Goal: Information Seeking & Learning: Learn about a topic

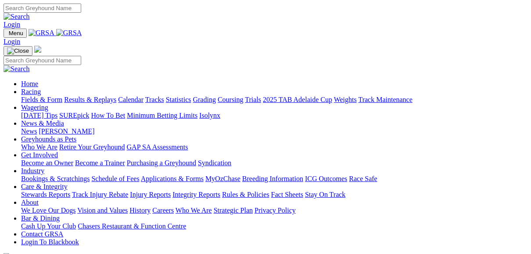
click at [96, 96] on link "Results & Replays" at bounding box center [90, 99] width 52 height 7
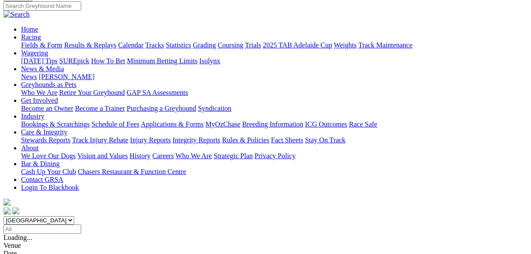
scroll to position [105, 0]
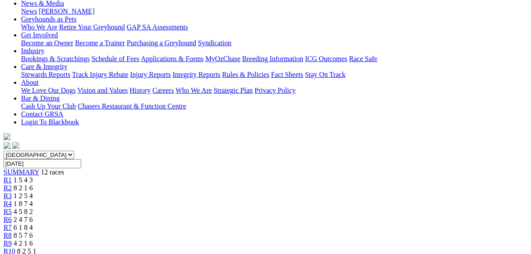
scroll to position [70, 0]
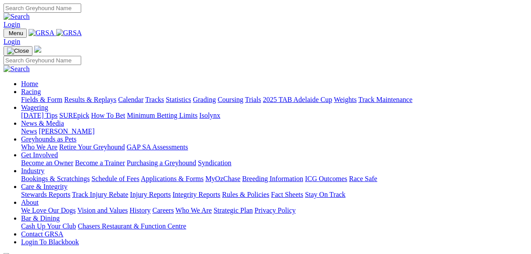
click at [41, 88] on link "Racing" at bounding box center [31, 91] width 20 height 7
click at [112, 96] on link "Results & Replays" at bounding box center [90, 99] width 52 height 7
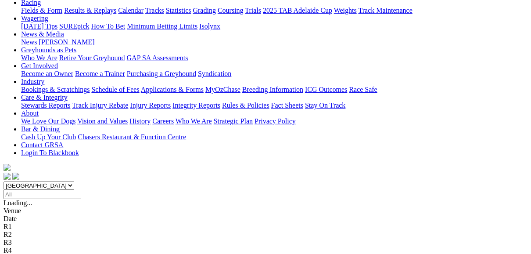
scroll to position [105, 0]
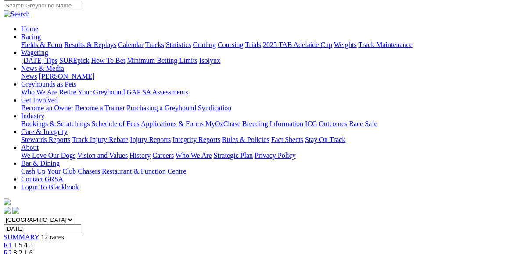
scroll to position [70, 0]
click at [126, 249] on div "R2 8 2 1 6" at bounding box center [266, 253] width 524 height 8
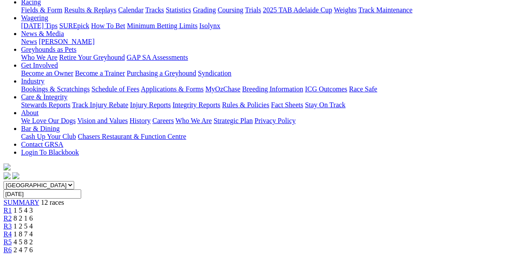
click at [164, 222] on div "R3 1 2 5 4" at bounding box center [266, 226] width 524 height 8
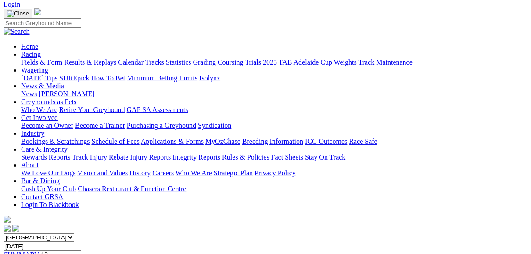
scroll to position [70, 0]
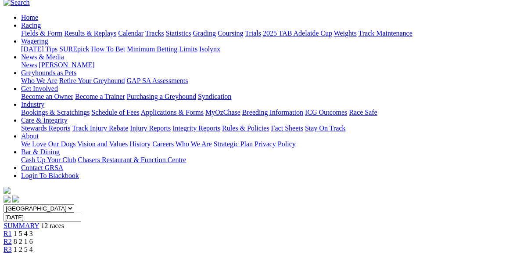
scroll to position [70, 0]
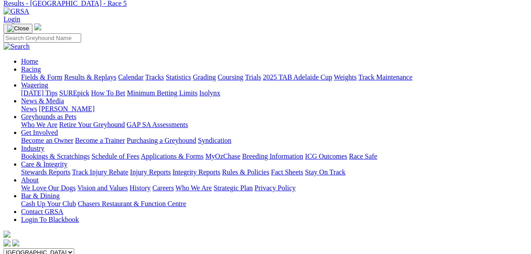
scroll to position [35, 0]
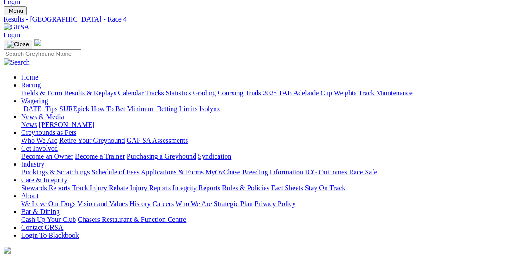
scroll to position [35, 0]
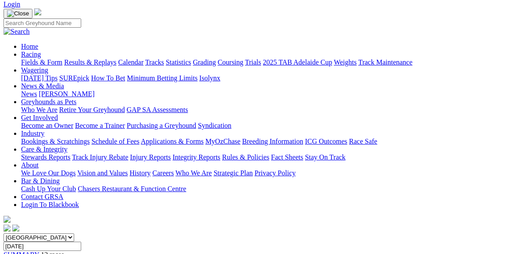
scroll to position [70, 0]
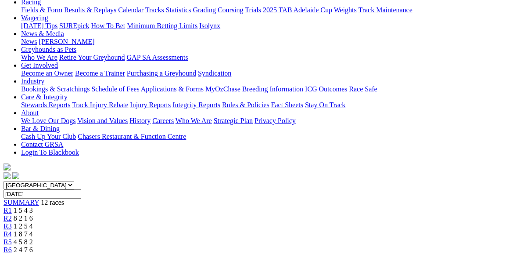
scroll to position [70, 0]
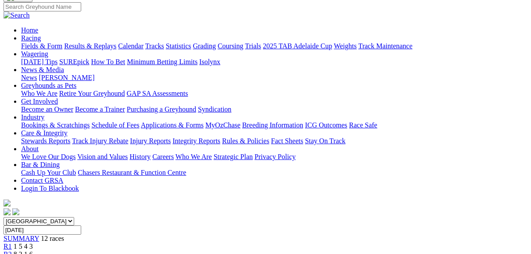
scroll to position [70, 0]
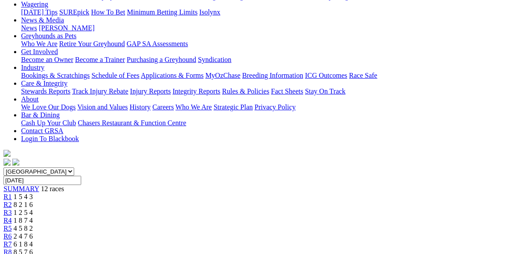
scroll to position [105, 0]
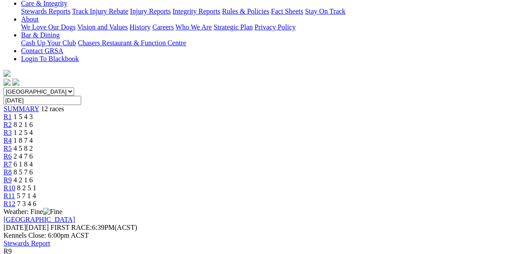
scroll to position [211, 0]
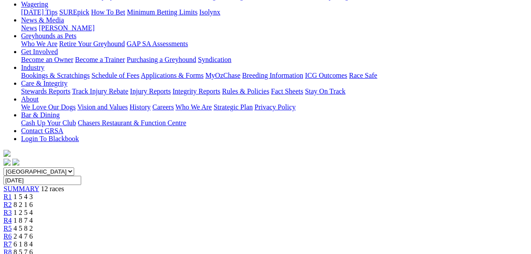
scroll to position [105, 0]
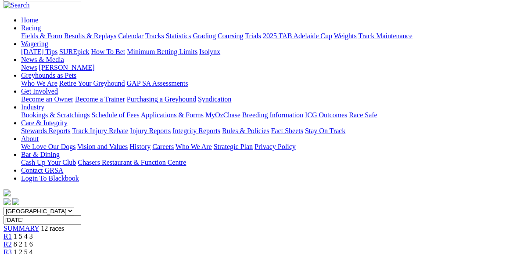
scroll to position [70, 0]
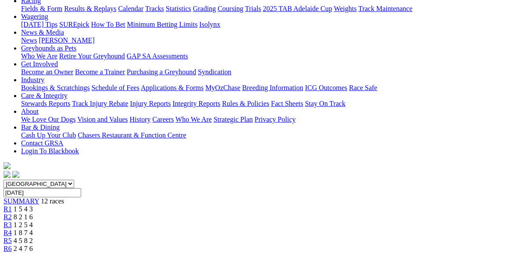
scroll to position [105, 0]
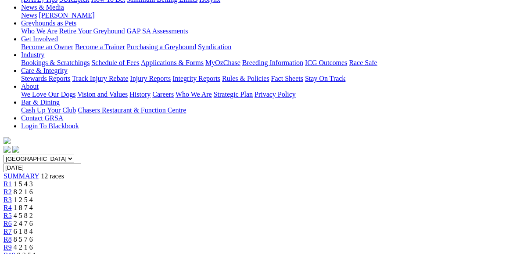
scroll to position [105, 0]
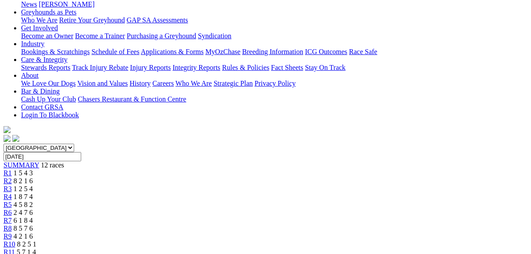
scroll to position [70, 0]
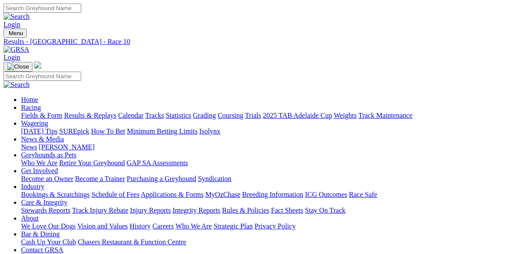
click at [40, 111] on link "Fields & Form" at bounding box center [41, 114] width 41 height 7
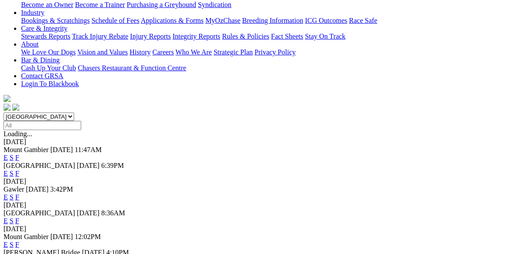
scroll to position [176, 0]
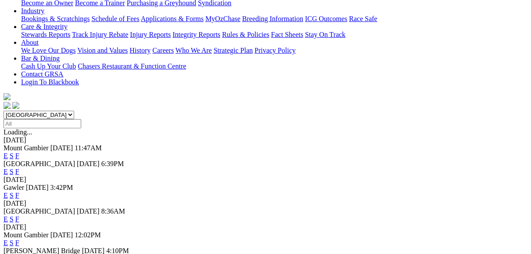
click at [19, 191] on link "F" at bounding box center [17, 194] width 4 height 7
